Goal: Information Seeking & Learning: Learn about a topic

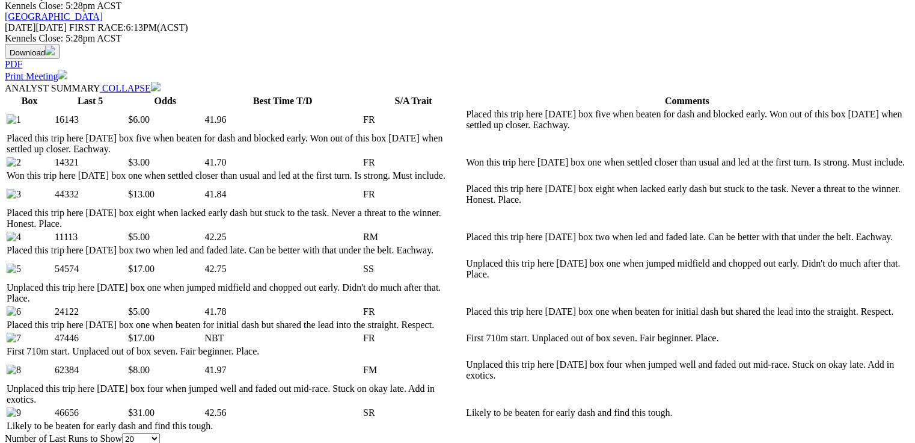
scroll to position [625, 0]
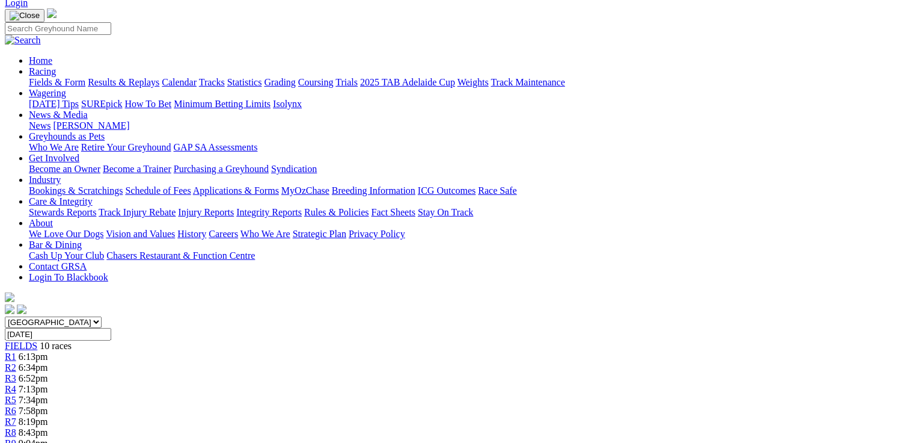
scroll to position [0, 0]
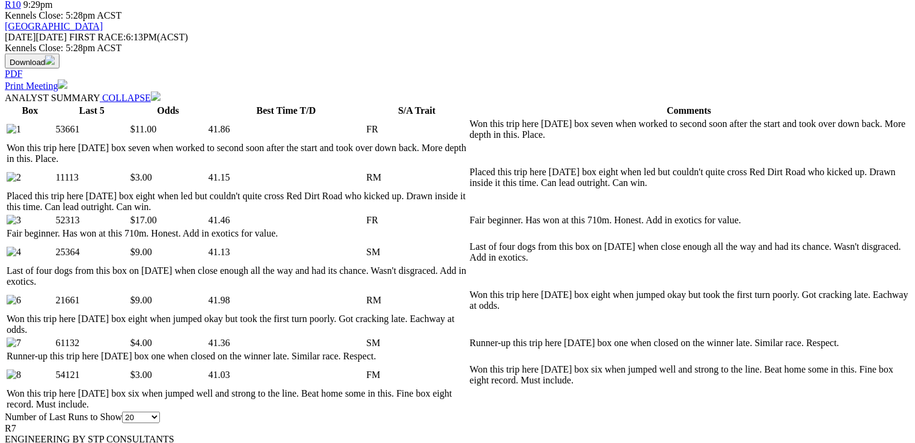
scroll to position [625, 0]
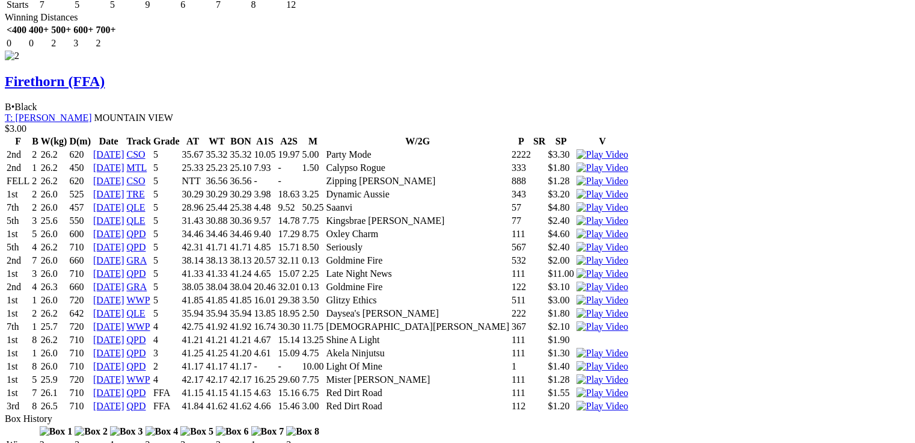
scroll to position [2068, 0]
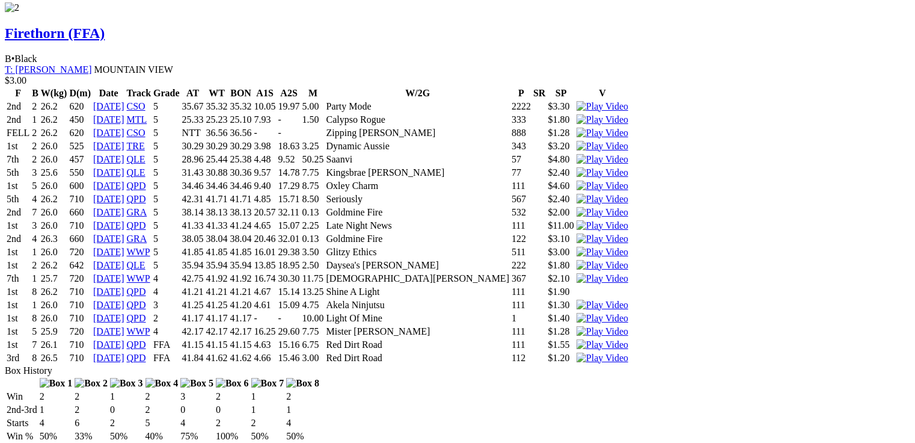
drag, startPoint x: 60, startPoint y: 51, endPoint x: 349, endPoint y: 58, distance: 288.7
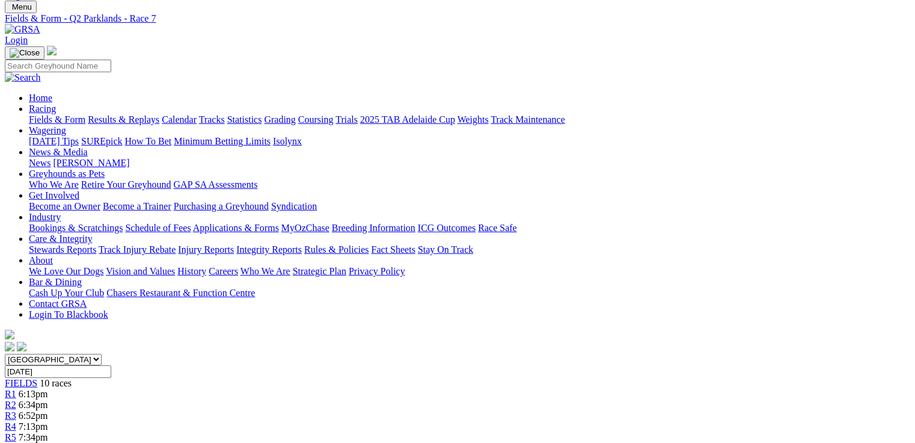
scroll to position [0, 0]
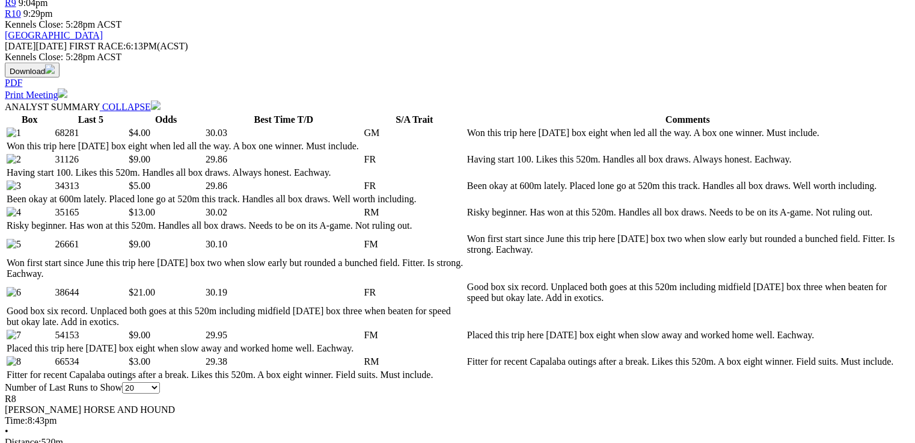
scroll to position [529, 0]
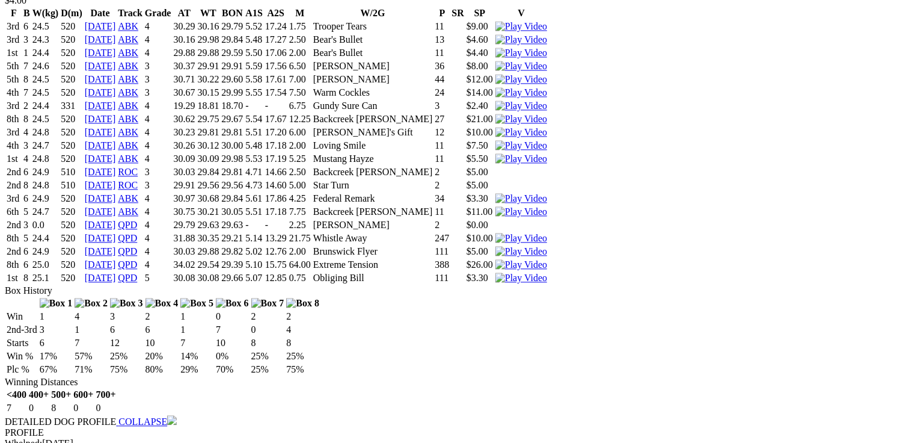
scroll to position [1299, 0]
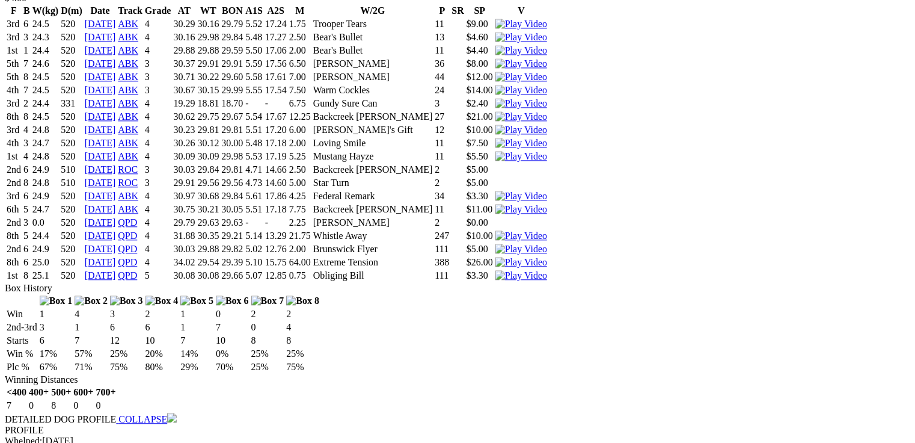
drag, startPoint x: 356, startPoint y: 366, endPoint x: 378, endPoint y: 361, distance: 22.8
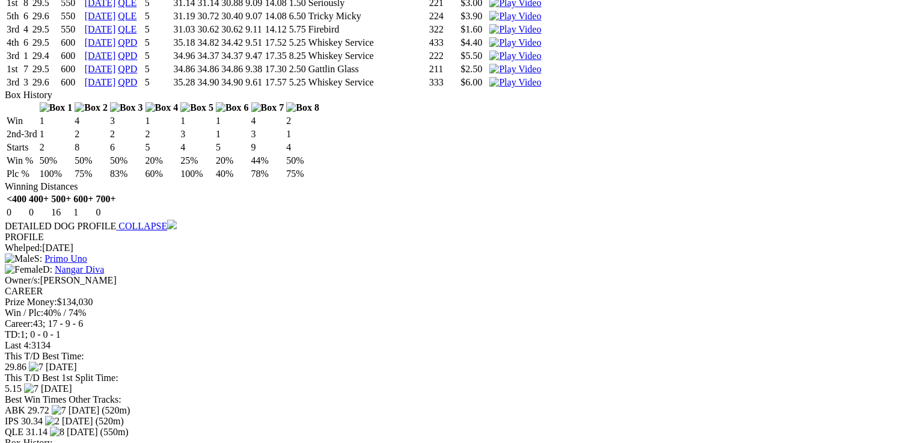
scroll to position [3175, 0]
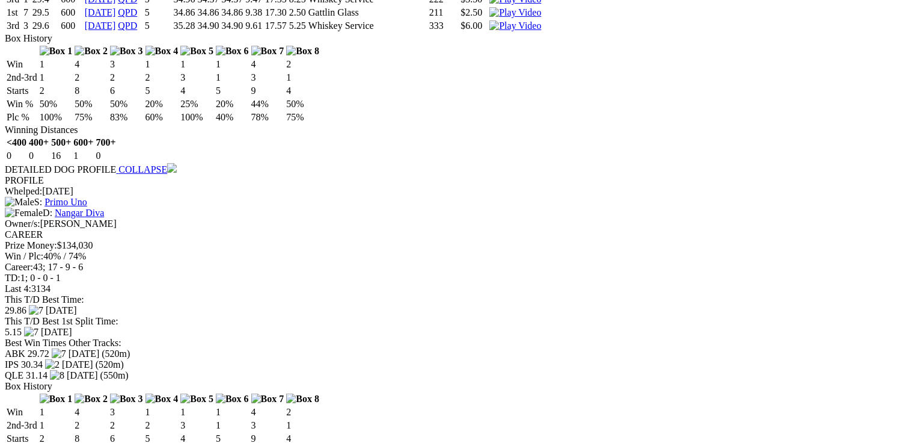
drag, startPoint x: 280, startPoint y: 257, endPoint x: 290, endPoint y: 260, distance: 10.7
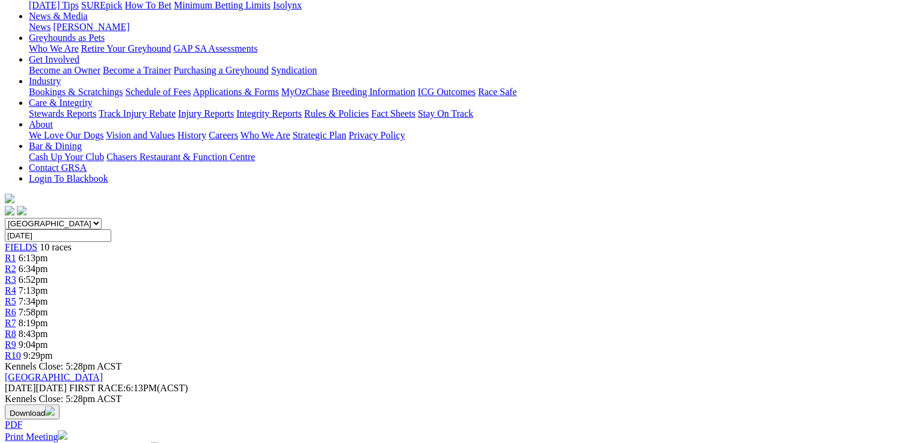
scroll to position [0, 0]
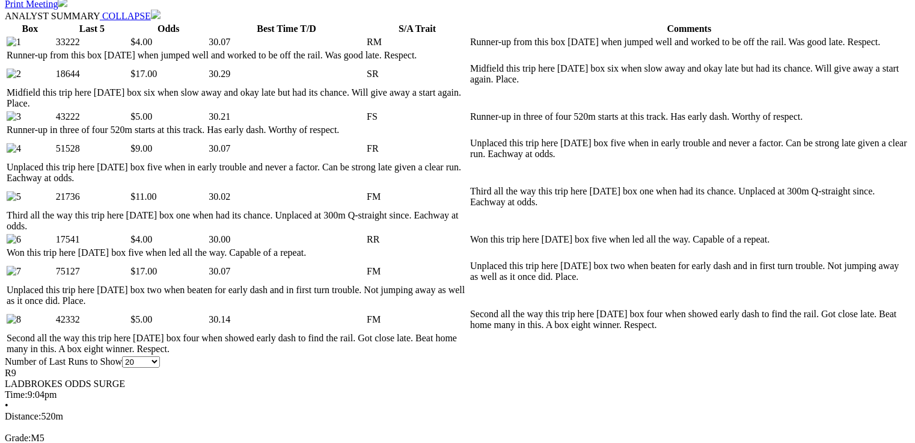
scroll to position [625, 0]
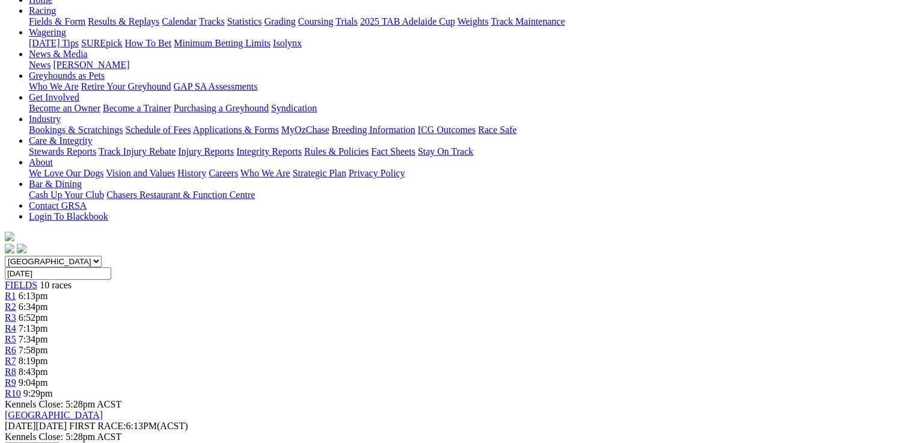
scroll to position [82, 0]
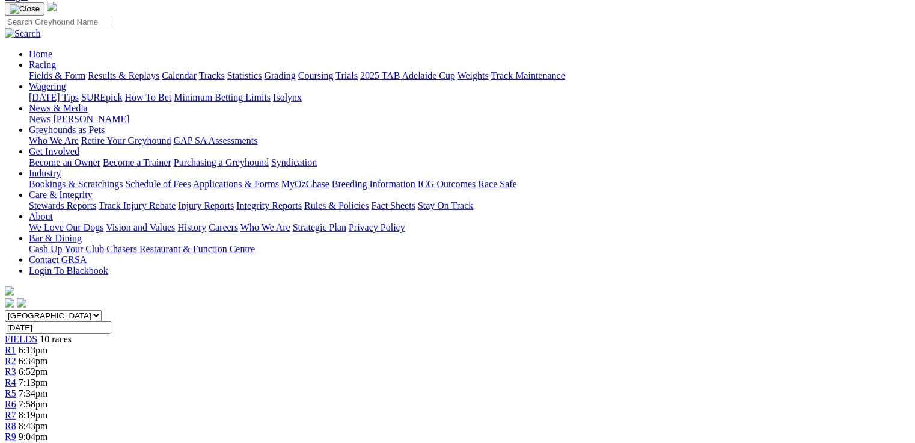
click at [53, 442] on span "9:29pm" at bounding box center [37, 447] width 29 height 10
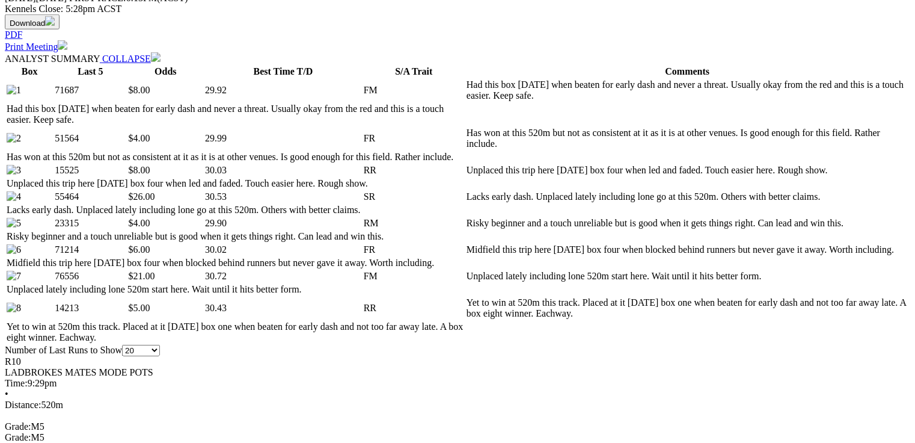
scroll to position [577, 0]
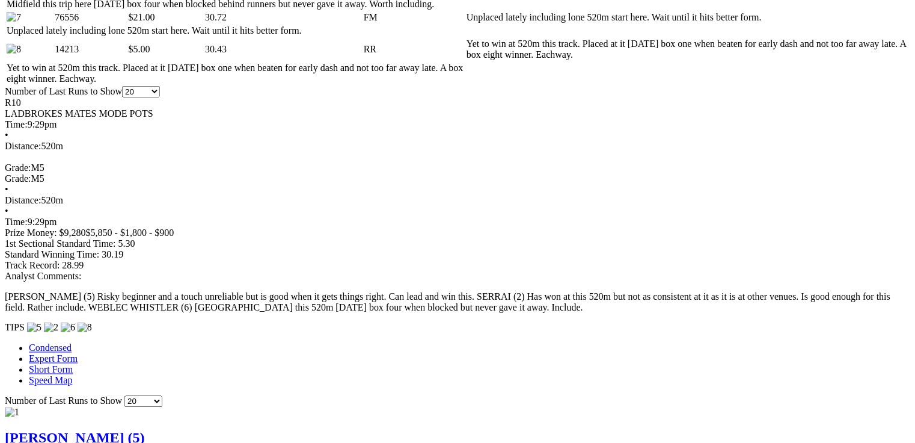
scroll to position [582, 0]
